Goal: Information Seeking & Learning: Learn about a topic

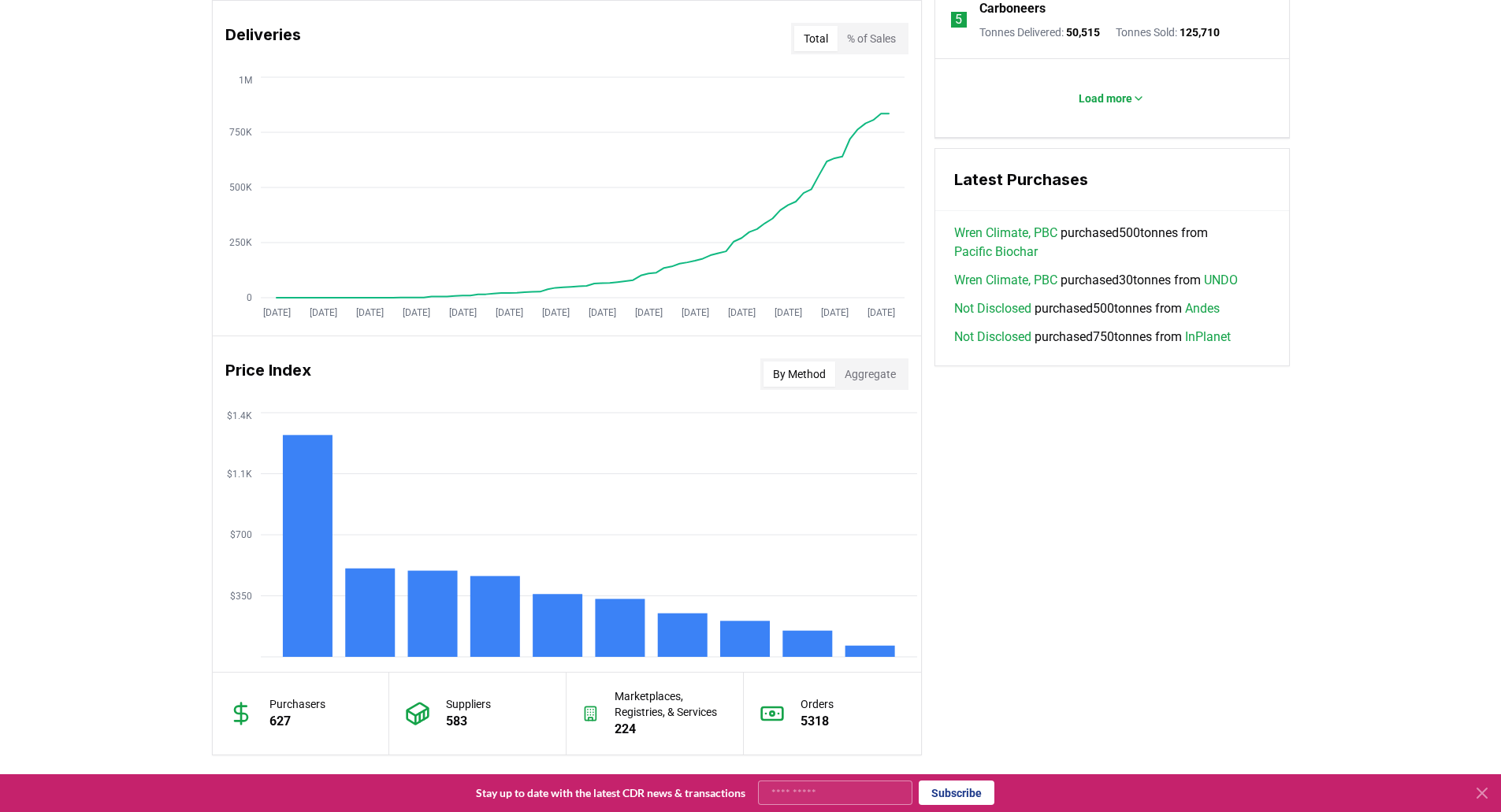
scroll to position [1103, 0]
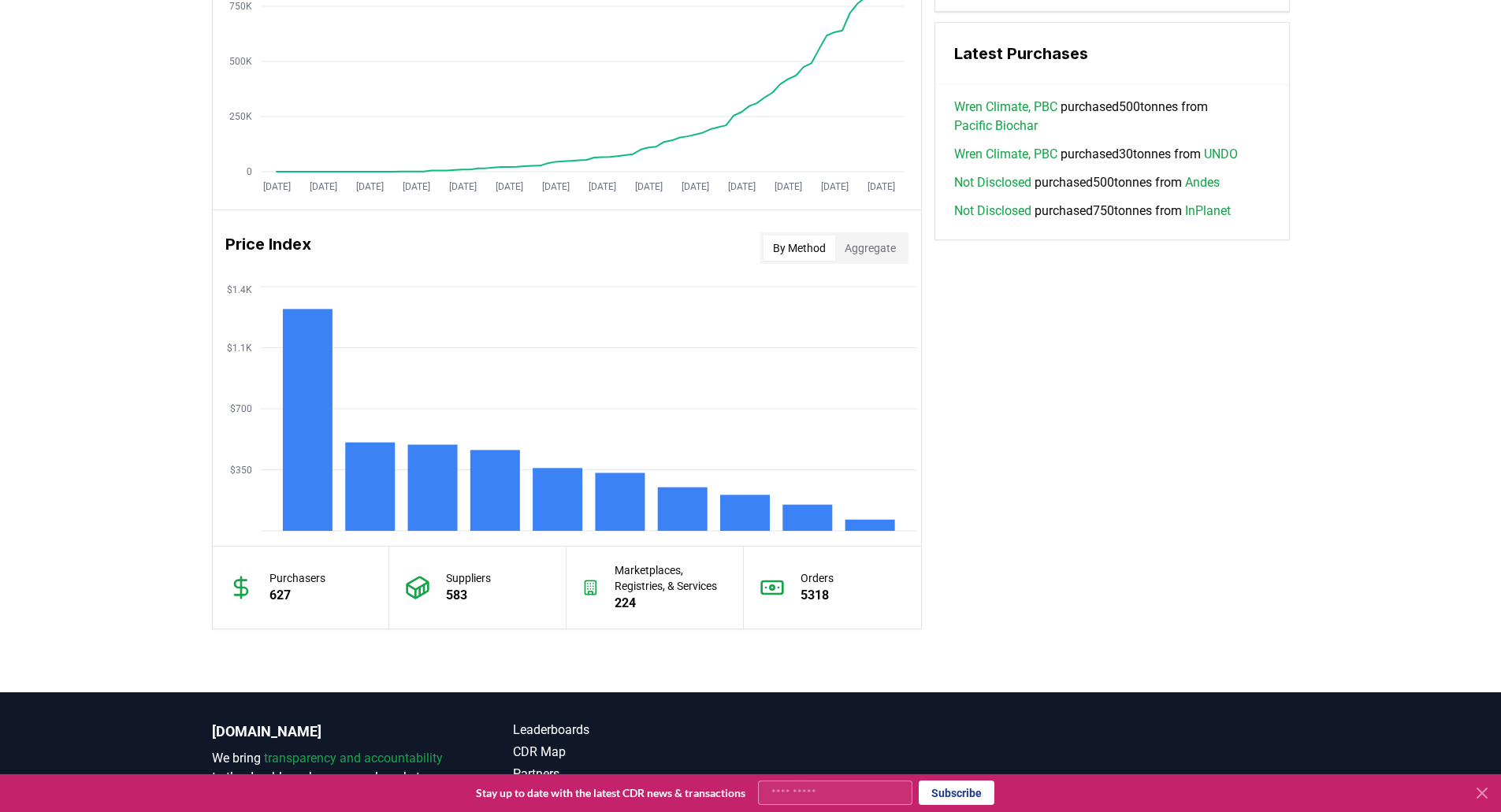
click at [1123, 506] on div "Key Metrics Find detailed analysis of carbon removal data through time. Total S…" at bounding box center [750, 52] width 1078 height 1154
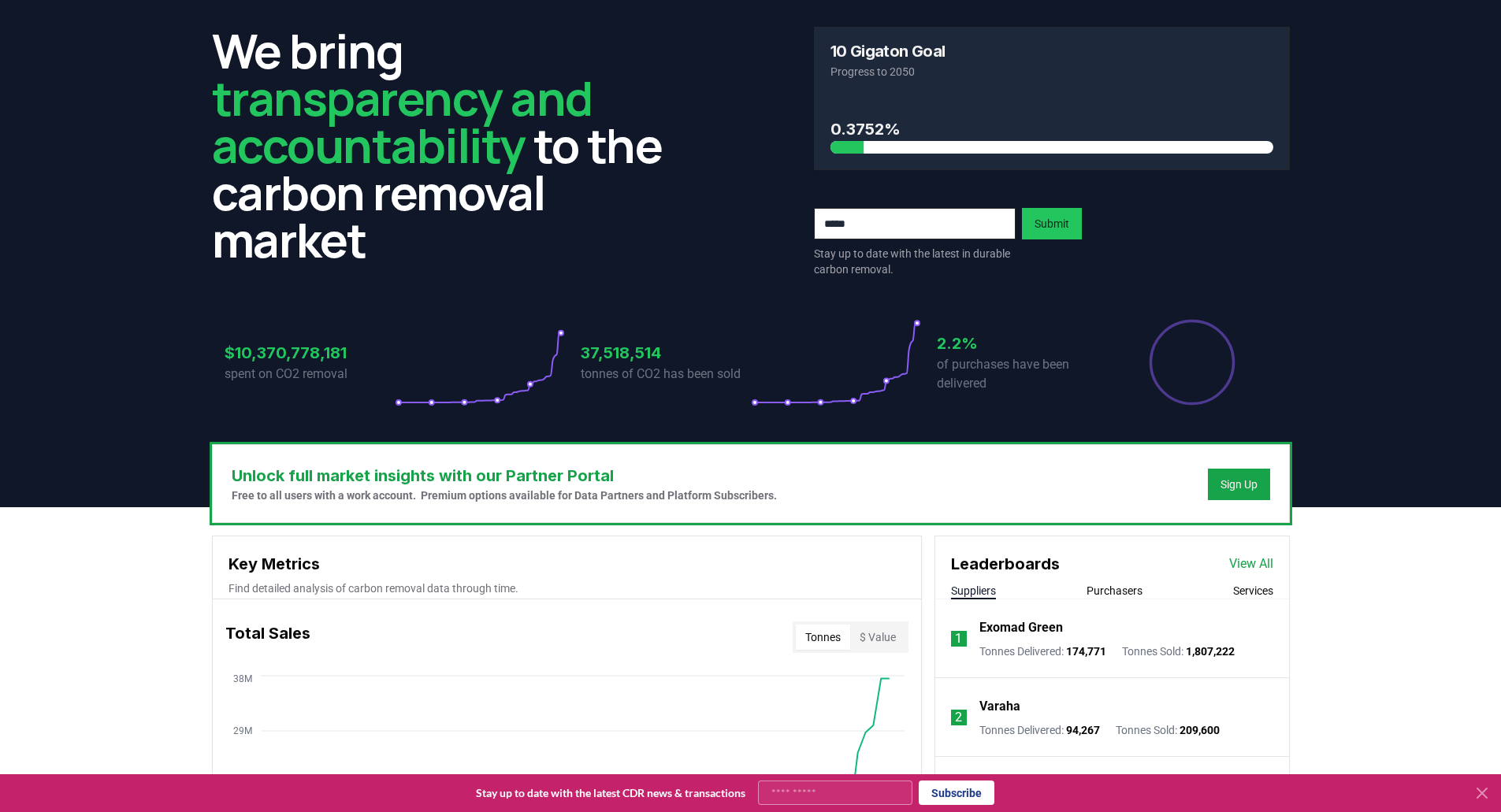
scroll to position [0, 0]
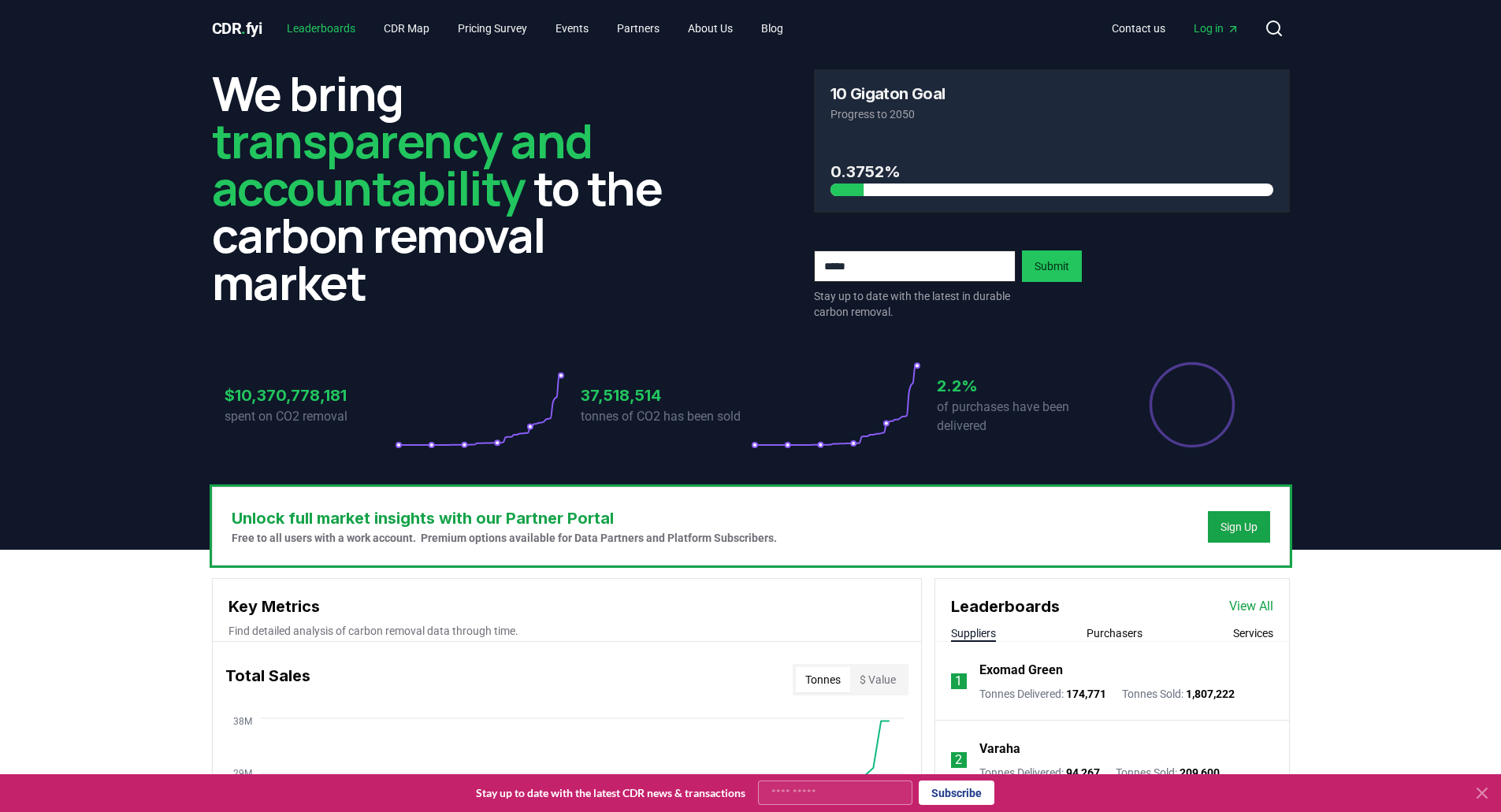
click at [329, 33] on link "Leaderboards" at bounding box center [321, 28] width 94 height 28
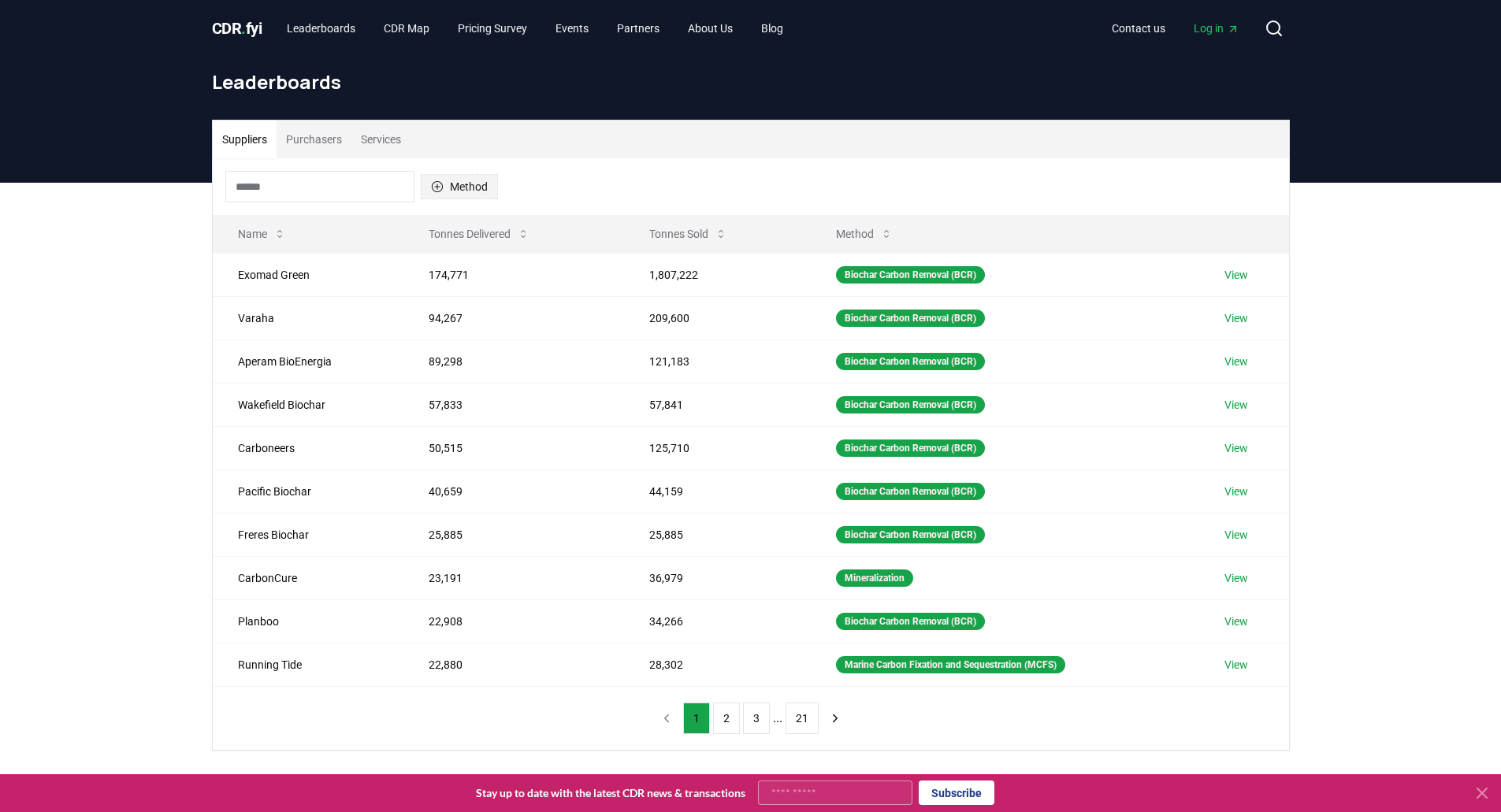
click at [441, 186] on icon "button" at bounding box center [437, 186] width 13 height 13
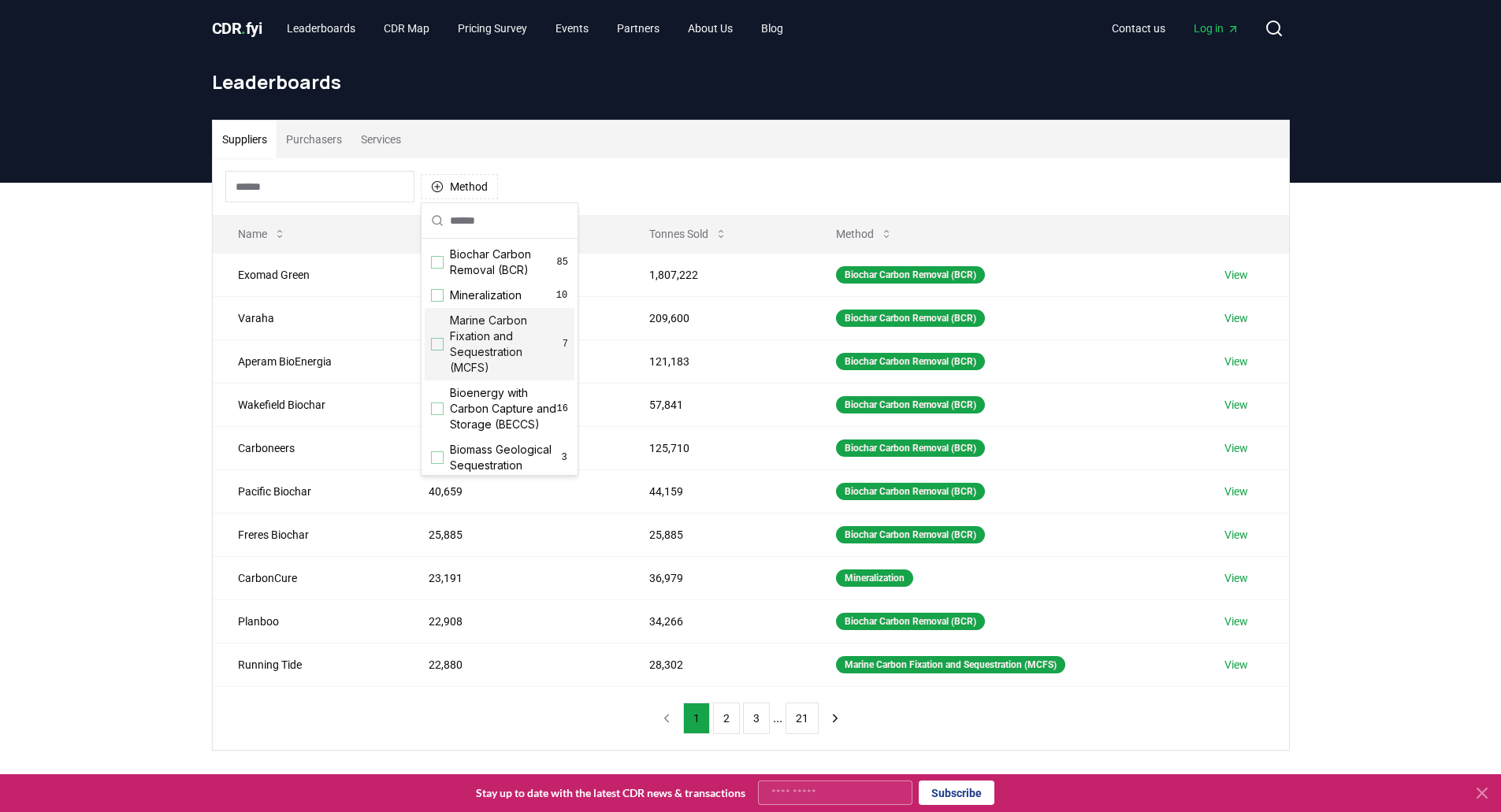
click at [173, 405] on div "Suppliers Purchasers Services Method Name Tonnes Delivered Tonnes Sold Method E…" at bounding box center [750, 498] width 1501 height 631
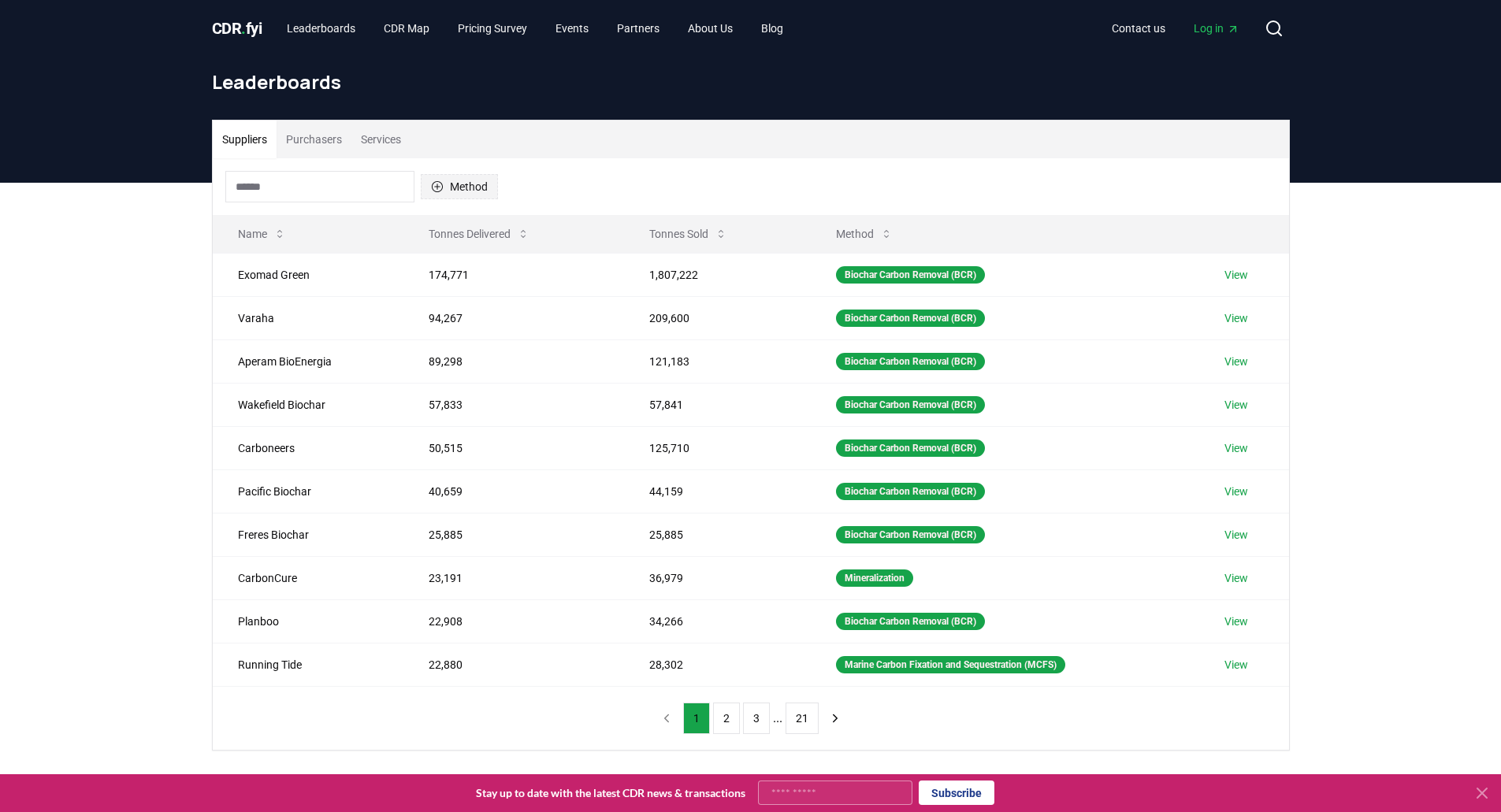
click at [465, 184] on button "Method" at bounding box center [459, 186] width 77 height 25
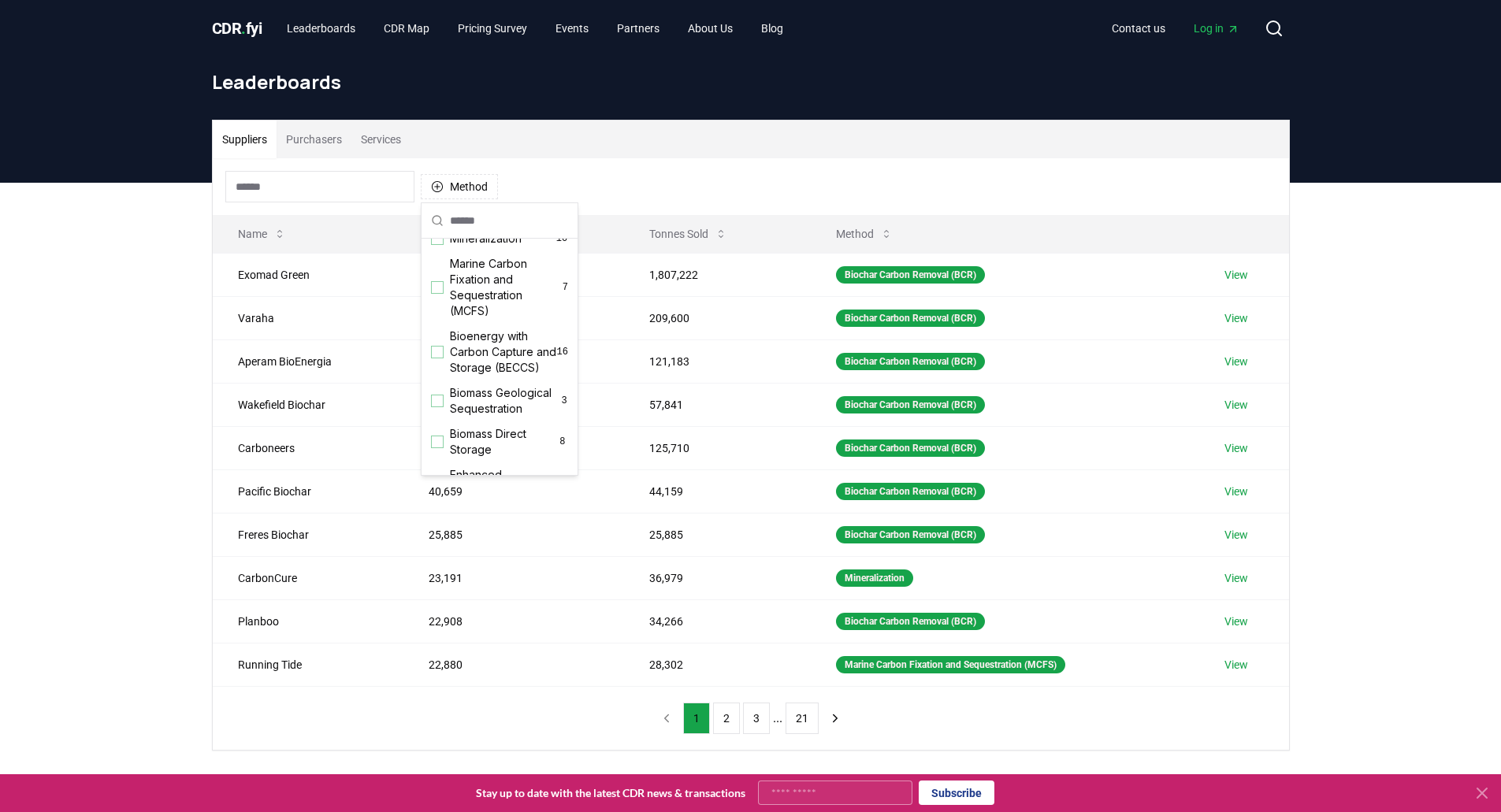
scroll to position [68, 0]
click at [439, 347] on div "Suggestions" at bounding box center [437, 341] width 13 height 13
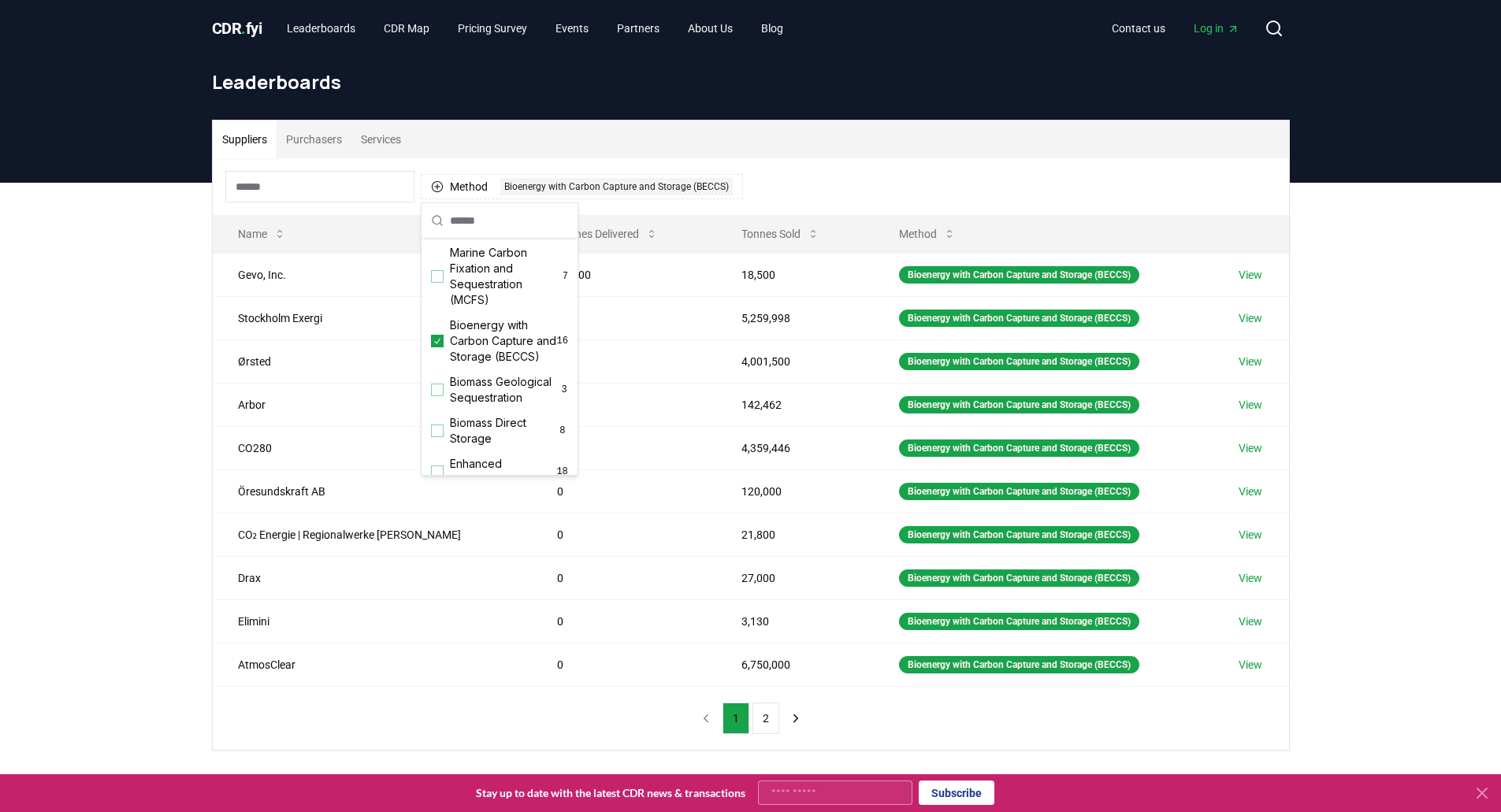
click at [176, 301] on div "Suppliers Purchasers Services Method 1 Bioenergy with Carbon Capture and Storag…" at bounding box center [750, 498] width 1501 height 631
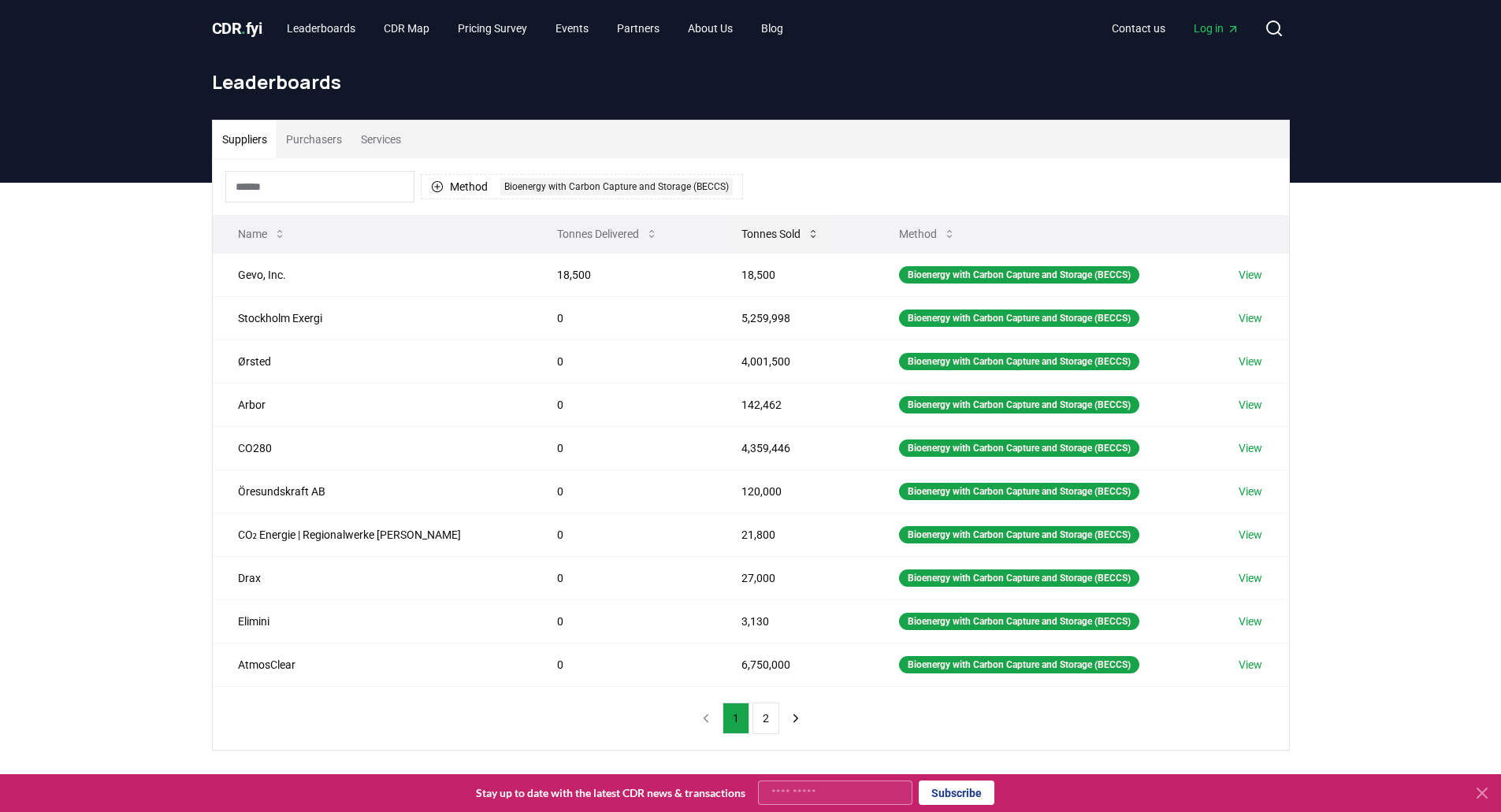
click at [728, 246] on button "Tonnes Sold" at bounding box center [780, 234] width 103 height 31
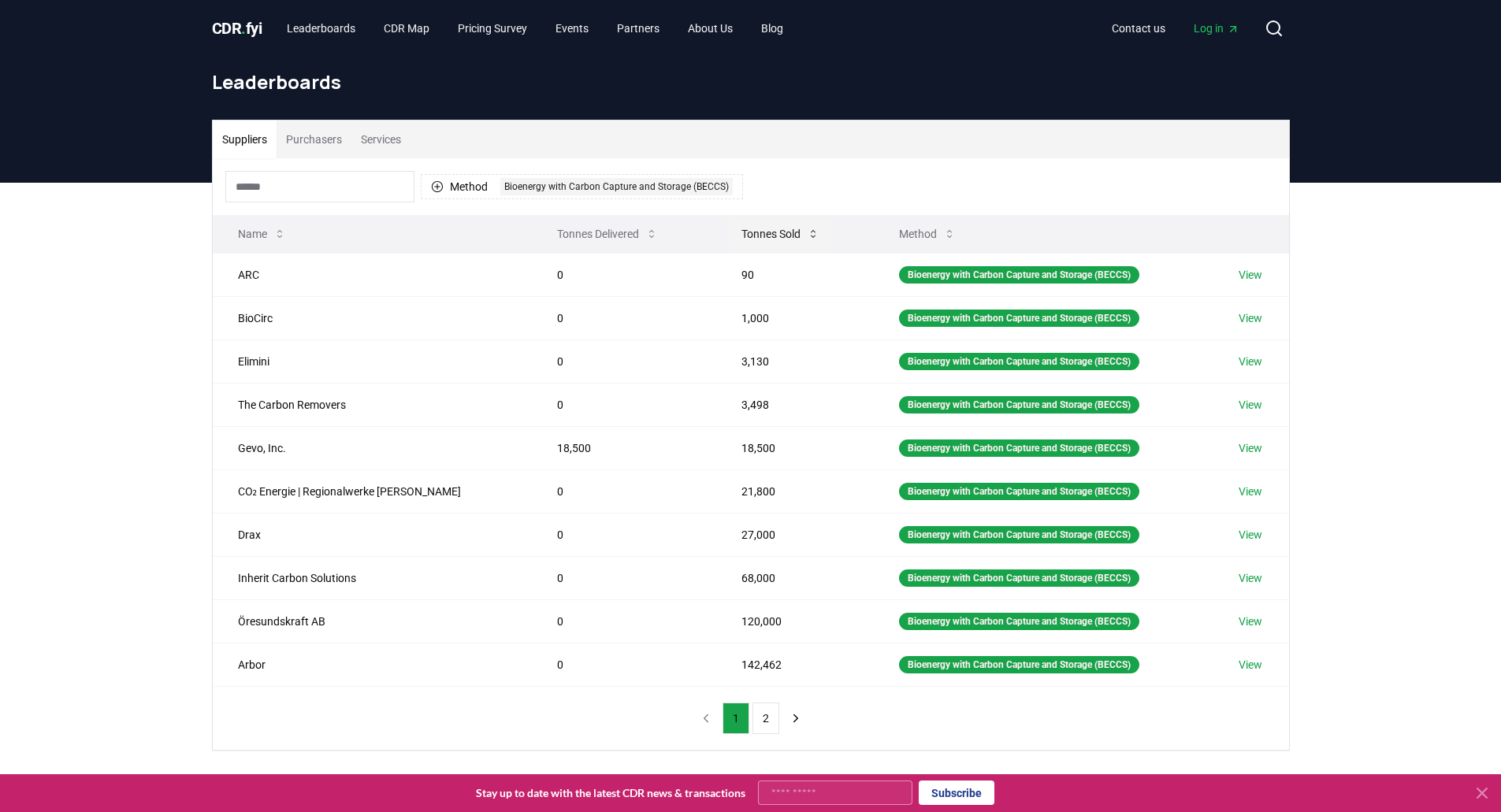
click at [728, 246] on button "Tonnes Sold" at bounding box center [780, 234] width 103 height 31
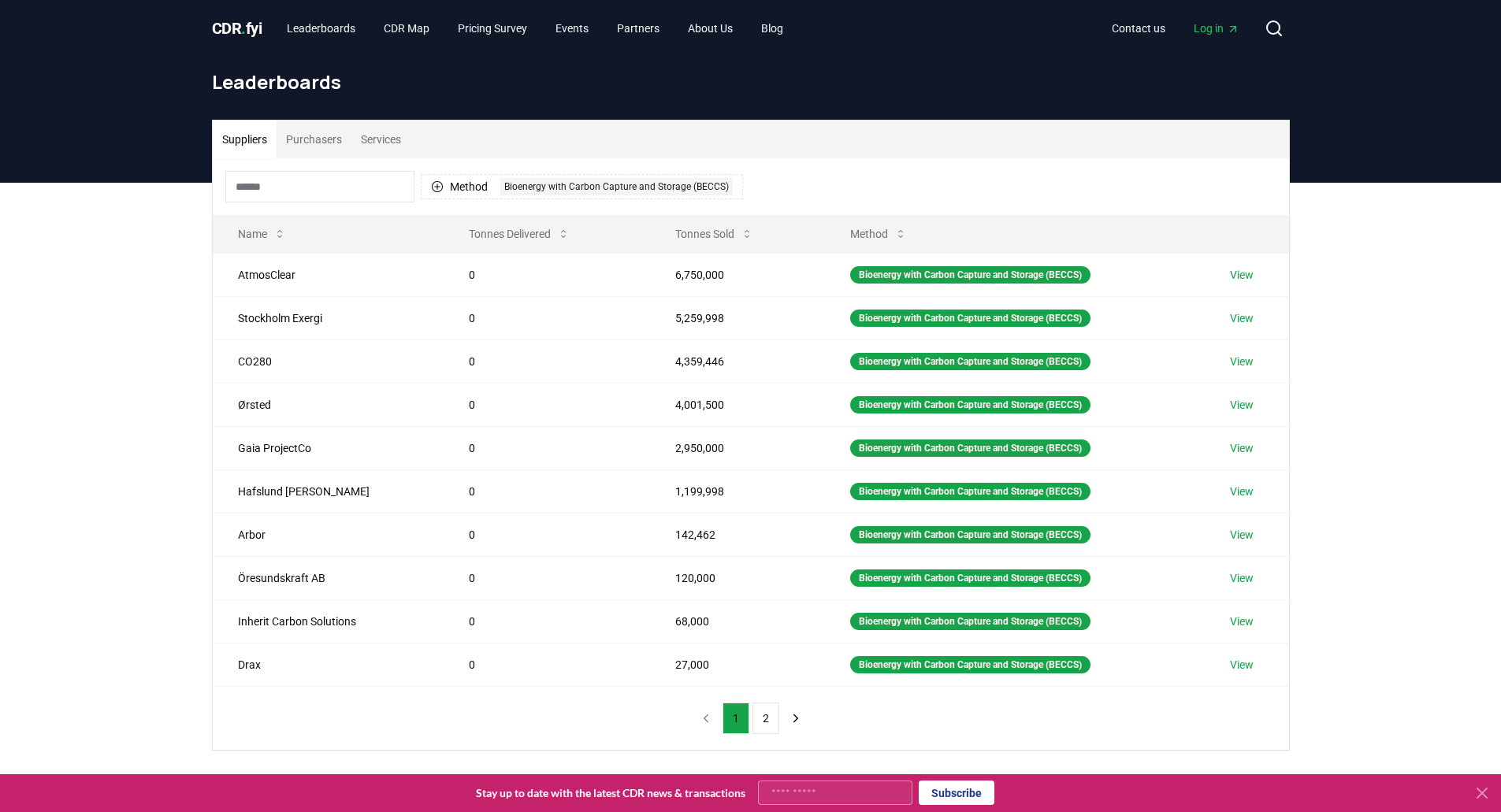
click at [93, 570] on div "Suppliers Purchasers Services Method 1 Bioenergy with Carbon Capture and Storag…" at bounding box center [750, 498] width 1501 height 631
